Goal: Task Accomplishment & Management: Use online tool/utility

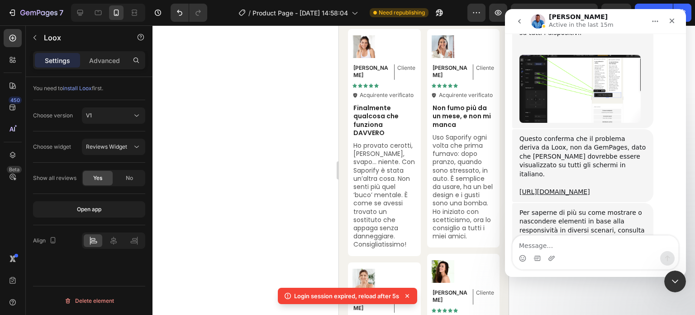
scroll to position [1684, 0]
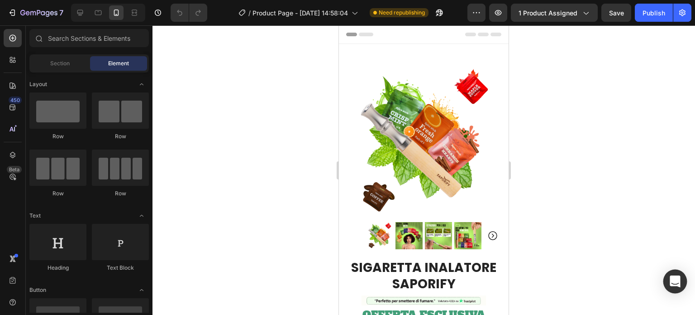
click at [672, 278] on icon "Open Intercom Messenger" at bounding box center [675, 281] width 10 height 12
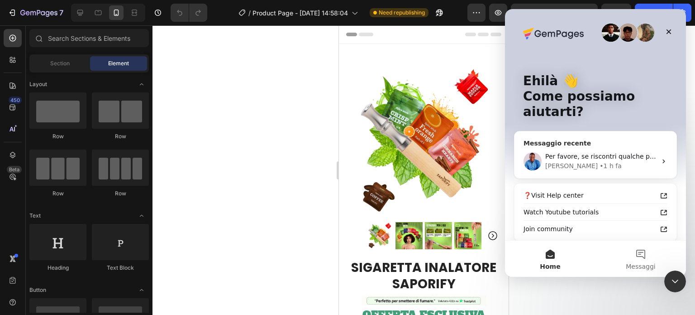
click at [589, 169] on div "[PERSON_NAME] • 1 h fa" at bounding box center [601, 166] width 111 height 10
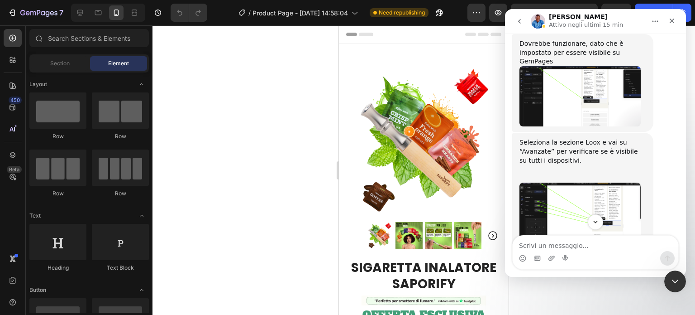
scroll to position [1557, 0]
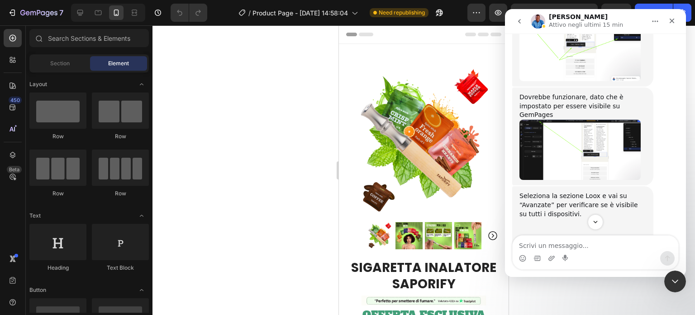
click at [592, 236] on img "Noah dice…" at bounding box center [580, 269] width 121 height 67
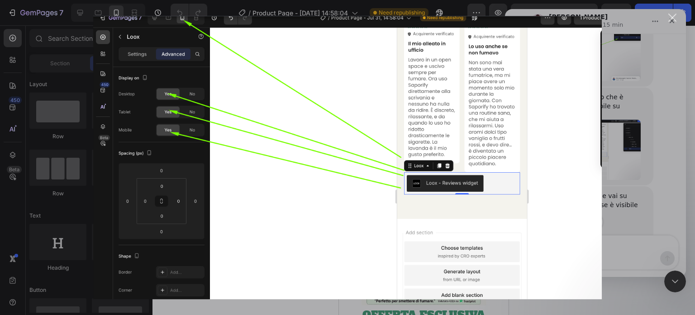
scroll to position [0, 0]
click at [672, 18] on div "Chiudi" at bounding box center [673, 18] width 9 height 9
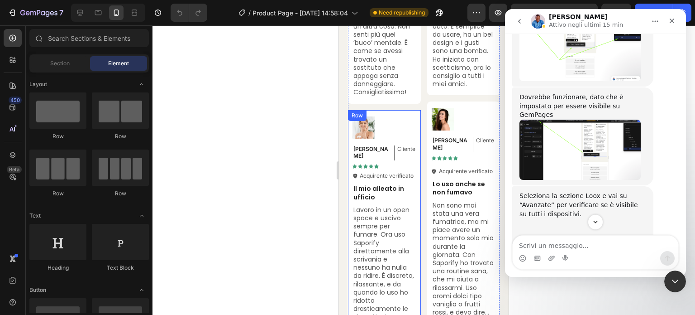
scroll to position [5613, 0]
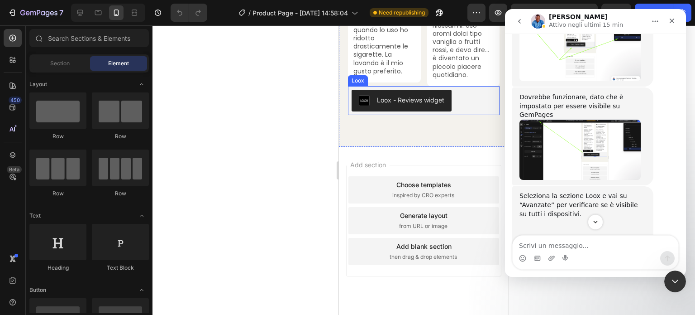
click at [474, 111] on div "Loox - Reviews widget" at bounding box center [424, 101] width 144 height 22
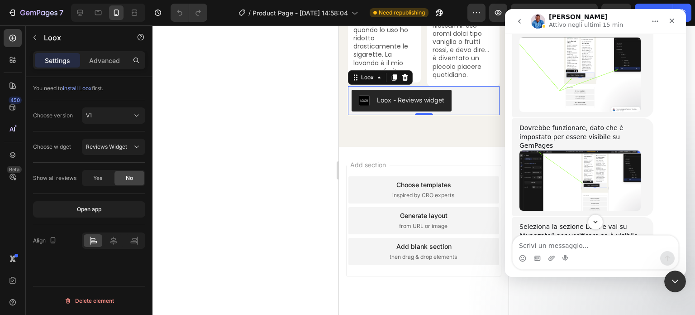
scroll to position [1512, 0]
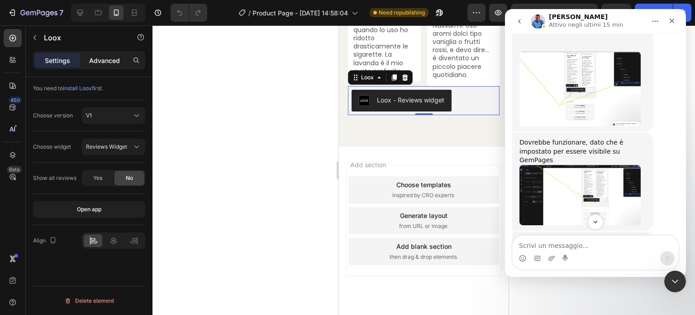
click at [97, 64] on p "Advanced" at bounding box center [104, 61] width 31 height 10
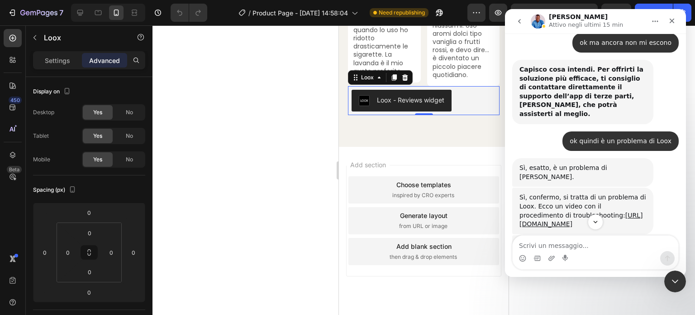
scroll to position [1376, 0]
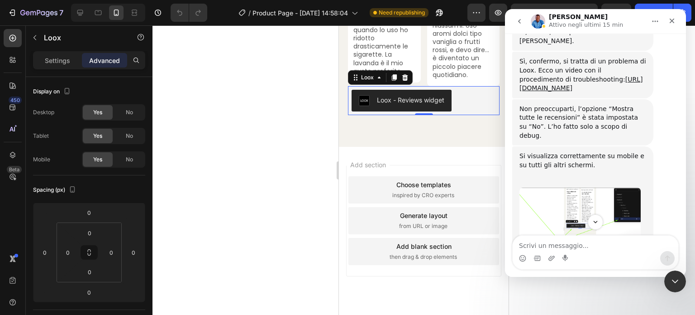
click at [607, 187] on img "Noah dice…" at bounding box center [580, 224] width 121 height 75
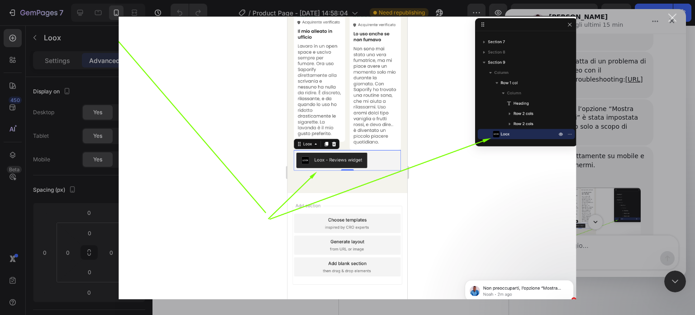
click at [615, 144] on div "Messenger Intercom" at bounding box center [347, 157] width 695 height 315
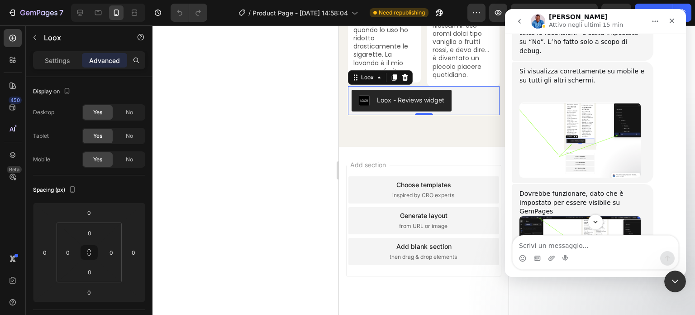
scroll to position [1467, 0]
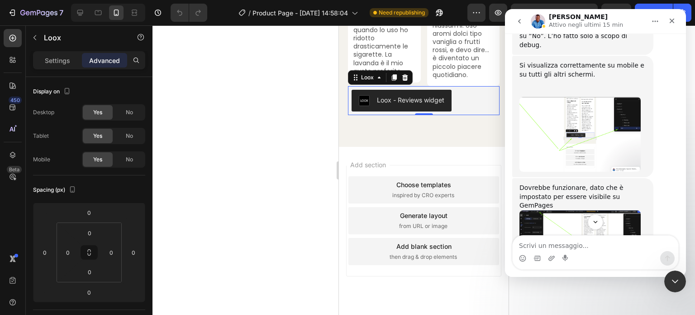
click at [585, 210] on img "Noah dice…" at bounding box center [580, 240] width 121 height 60
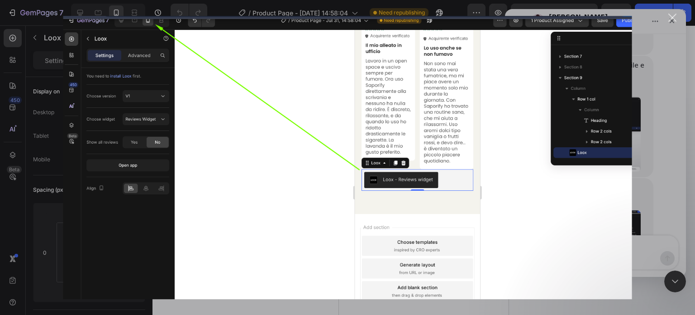
click at [646, 140] on div "Messenger Intercom" at bounding box center [347, 157] width 695 height 315
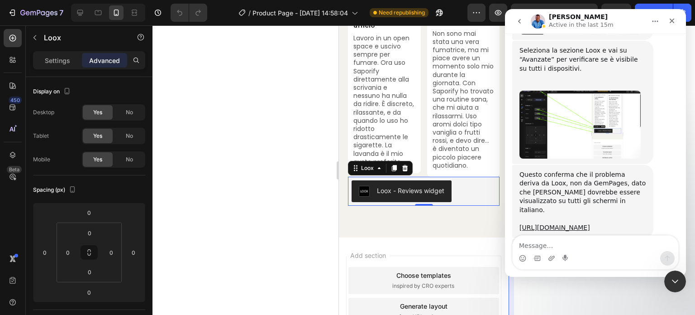
scroll to position [1774, 0]
